Goal: Check status: Check status

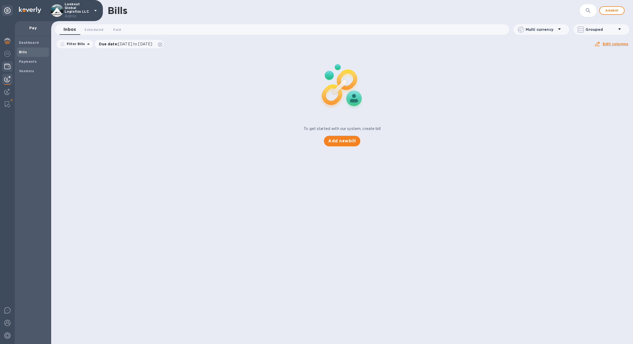
click at [8, 67] on img at bounding box center [7, 66] width 6 height 6
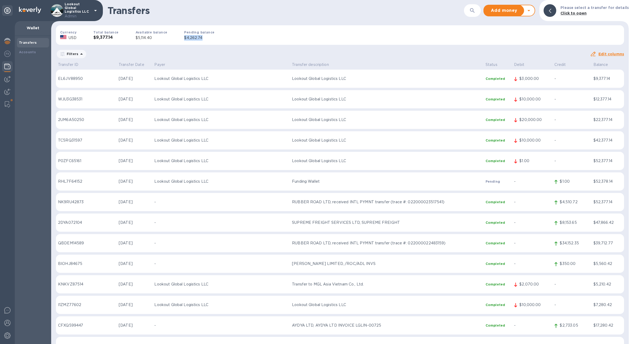
drag, startPoint x: 210, startPoint y: 38, endPoint x: 179, endPoint y: 38, distance: 30.0
click at [179, 38] on div "Pending balance $4,262.74" at bounding box center [199, 35] width 47 height 28
click at [181, 41] on div "Pending balance $4,262.74" at bounding box center [199, 35] width 47 height 28
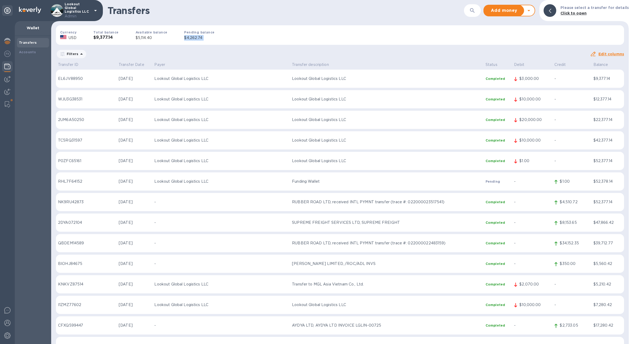
click at [195, 41] on div "Pending balance $4,262.74" at bounding box center [199, 35] width 47 height 28
click at [195, 37] on p "$4,262.74" at bounding box center [199, 38] width 30 height 6
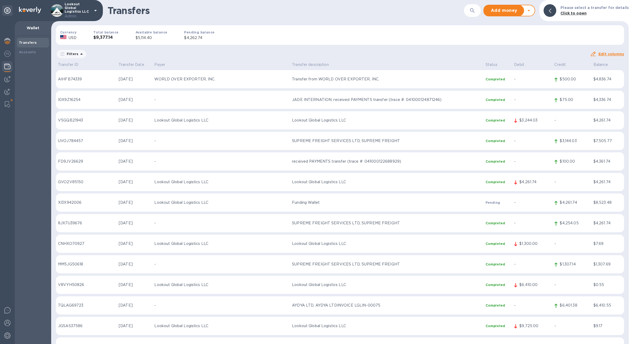
click at [292, 207] on td "Funding Wallet" at bounding box center [386, 202] width 193 height 18
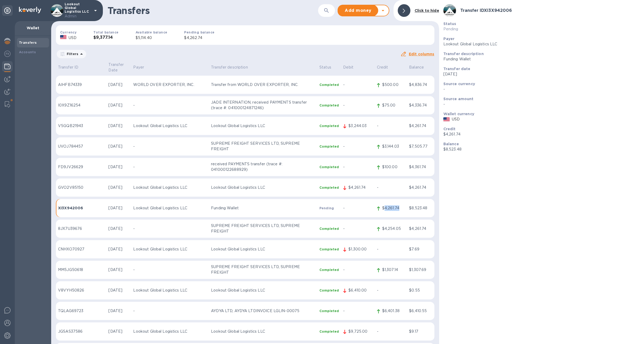
drag, startPoint x: 402, startPoint y: 204, endPoint x: 383, endPoint y: 205, distance: 19.3
click at [383, 205] on p "$4,261.74" at bounding box center [393, 208] width 23 height 6
copy p "4,261.74"
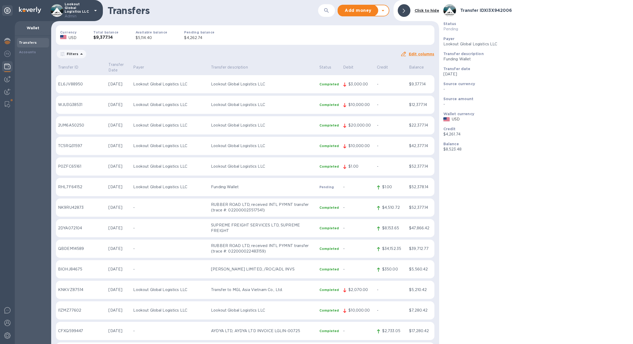
scroll to position [4851, 0]
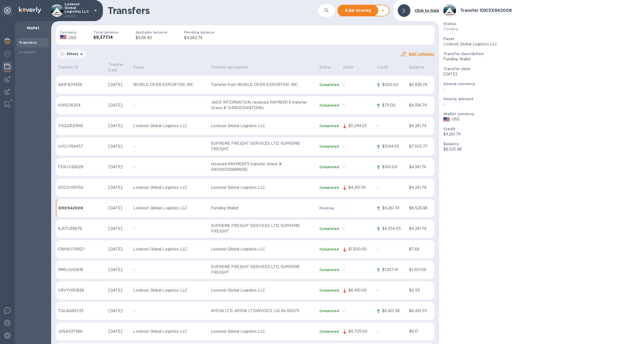
click at [368, 186] on td "$4,261.74" at bounding box center [357, 187] width 33 height 18
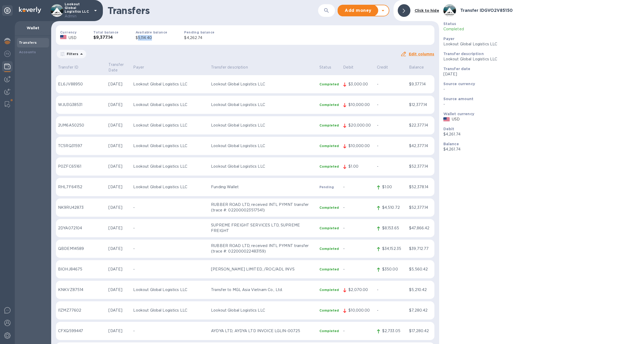
drag, startPoint x: 156, startPoint y: 37, endPoint x: 136, endPoint y: 38, distance: 20.3
click at [136, 38] on p "$5,114.40" at bounding box center [151, 38] width 32 height 6
drag, startPoint x: 202, startPoint y: 37, endPoint x: 182, endPoint y: 37, distance: 20.6
click at [184, 37] on p "$4,262.74" at bounding box center [199, 38] width 30 height 6
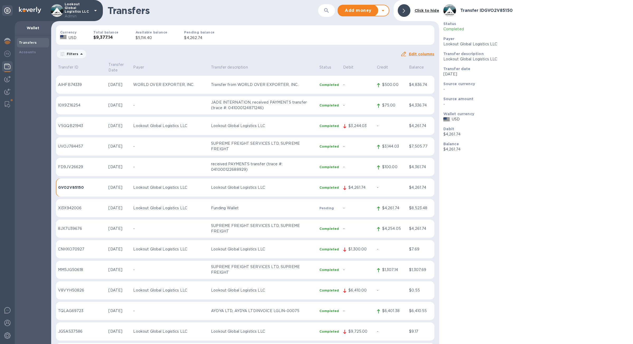
click at [402, 205] on p "$4,261.74" at bounding box center [393, 208] width 23 height 6
drag, startPoint x: 84, startPoint y: 204, endPoint x: 59, endPoint y: 205, distance: 24.8
click at [59, 205] on p "XI3X942006" at bounding box center [81, 207] width 46 height 5
copy p "XI3X942006"
drag, startPoint x: 401, startPoint y: 204, endPoint x: 382, endPoint y: 205, distance: 19.0
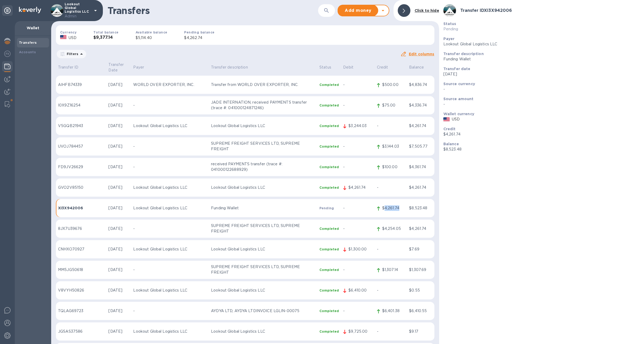
click at [382, 205] on p "$4,261.74" at bounding box center [393, 208] width 23 height 6
copy p "4,261.74"
click at [11, 75] on div at bounding box center [7, 79] width 11 height 11
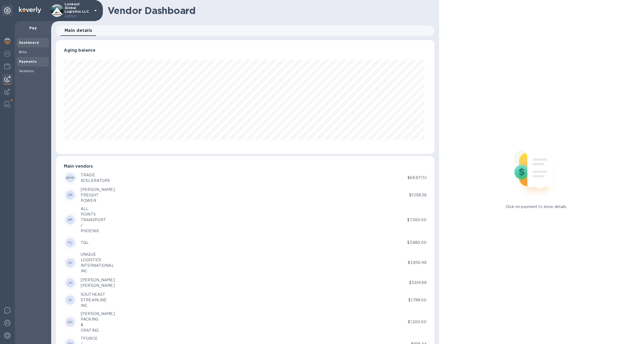
click at [28, 61] on b "Payments" at bounding box center [28, 62] width 18 height 4
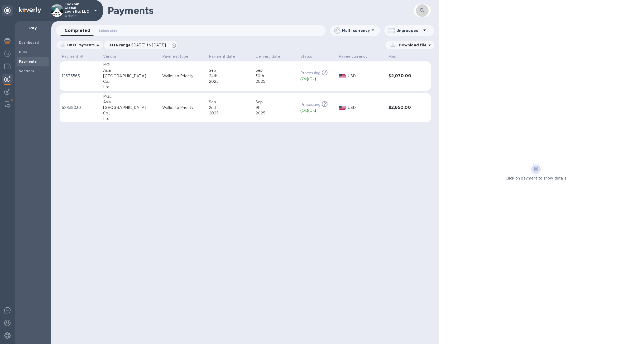
click at [426, 13] on button "button" at bounding box center [422, 10] width 13 height 13
paste input "de7b8d41-42b1-478c-bb1f-973aec82bf98"
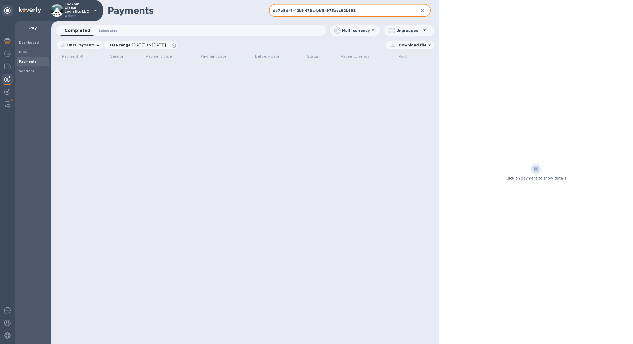
type input "de7b8d41-42b1-478c-bb1f-973aec82bf98"
click at [104, 31] on span "Scheduled 0" at bounding box center [108, 31] width 19 height 6
click at [176, 44] on icon at bounding box center [174, 45] width 4 height 4
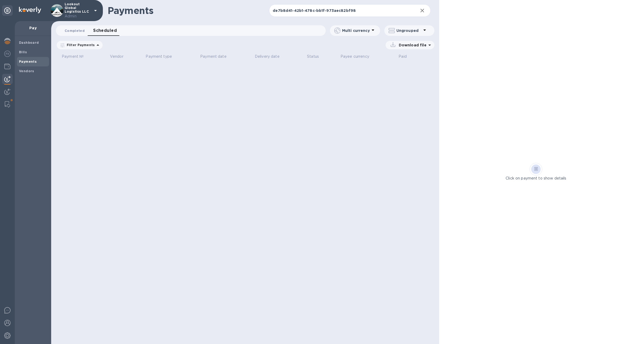
click at [79, 32] on span "Completed 0" at bounding box center [75, 31] width 20 height 6
click at [0, 0] on icon at bounding box center [0, 0] width 0 height 0
click at [420, 11] on icon "button" at bounding box center [422, 10] width 6 height 6
